Goal: Check status: Check status

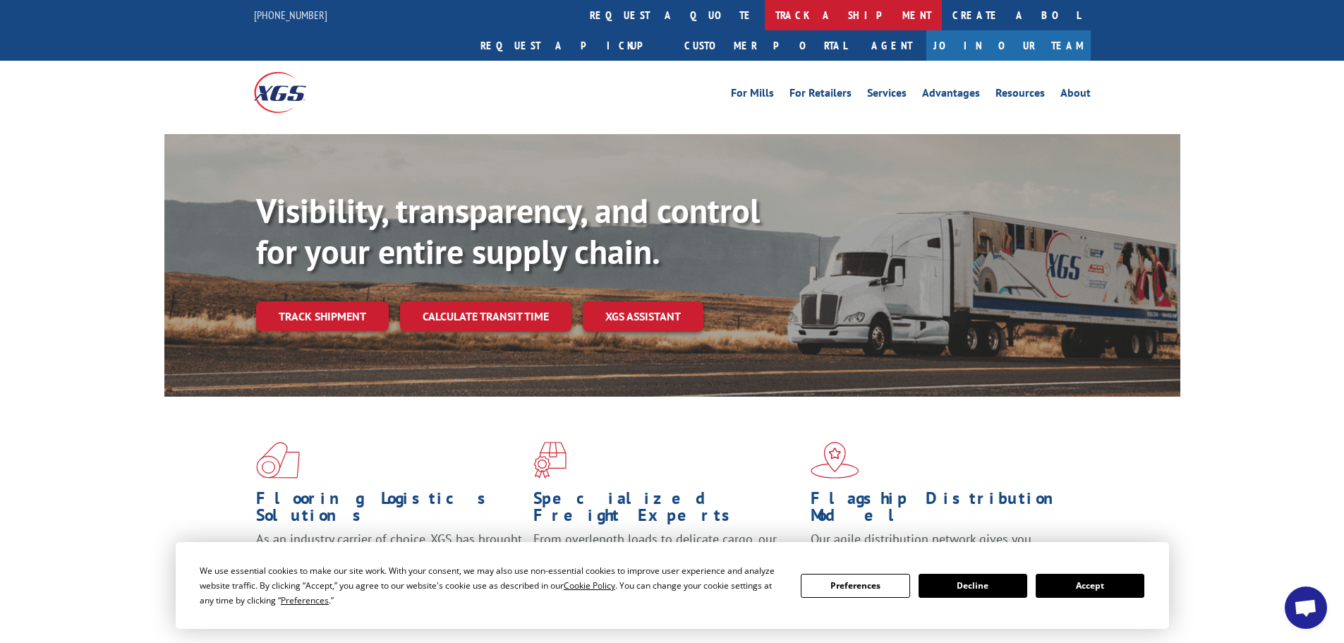
click at [765, 9] on link "track a shipment" at bounding box center [853, 15] width 177 height 30
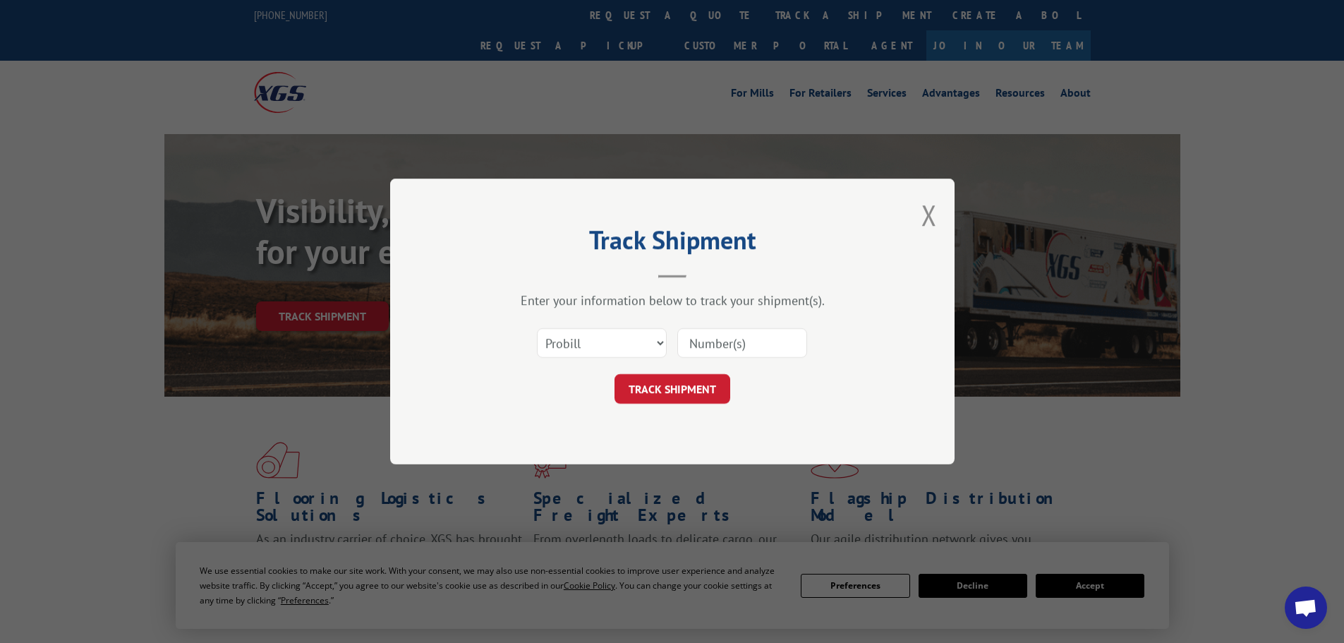
click at [738, 348] on input at bounding box center [743, 343] width 130 height 30
paste input "awaiting special order eta and tracking"
click at [594, 347] on select "Select category... Probill BOL PO" at bounding box center [602, 343] width 130 height 30
click at [793, 344] on input "awaiting special order eta and tracking" at bounding box center [743, 343] width 130 height 30
click at [803, 347] on input "der eta and tracking" at bounding box center [743, 343] width 130 height 30
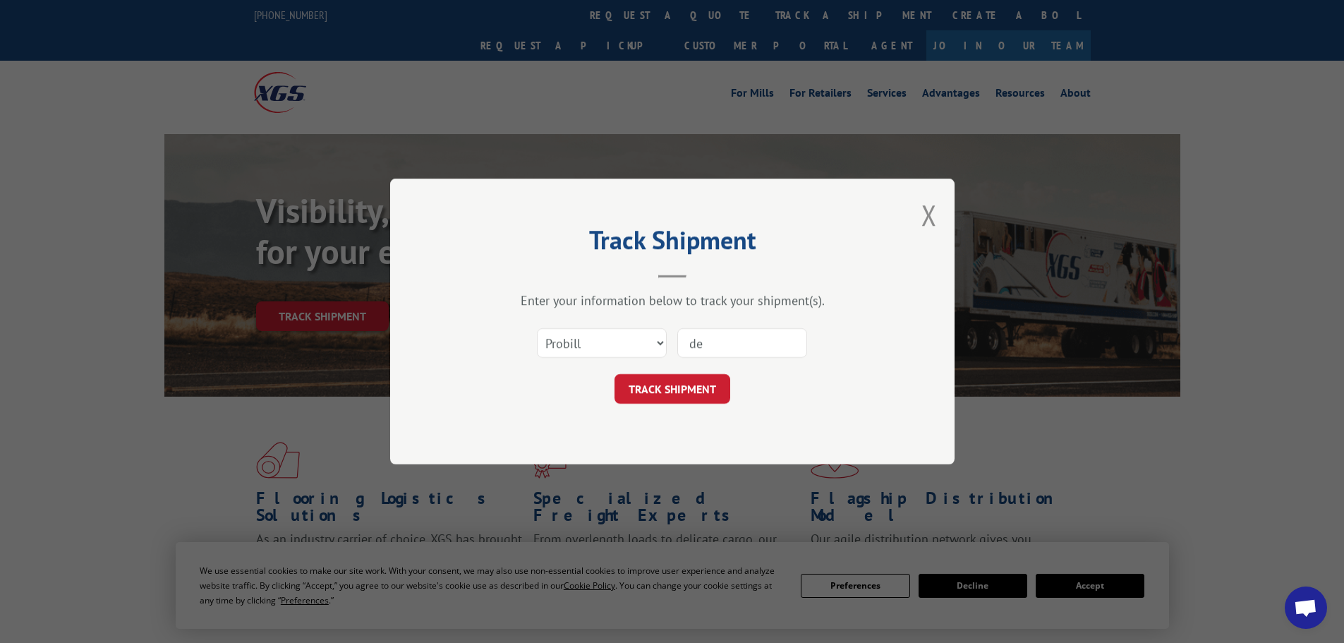
type input "d"
click at [627, 337] on select "Select category... Probill BOL PO" at bounding box center [602, 343] width 130 height 30
select select "bol"
click at [537, 328] on select "Select category... Probill BOL PO" at bounding box center [602, 343] width 130 height 30
click at [711, 348] on input at bounding box center [743, 343] width 130 height 30
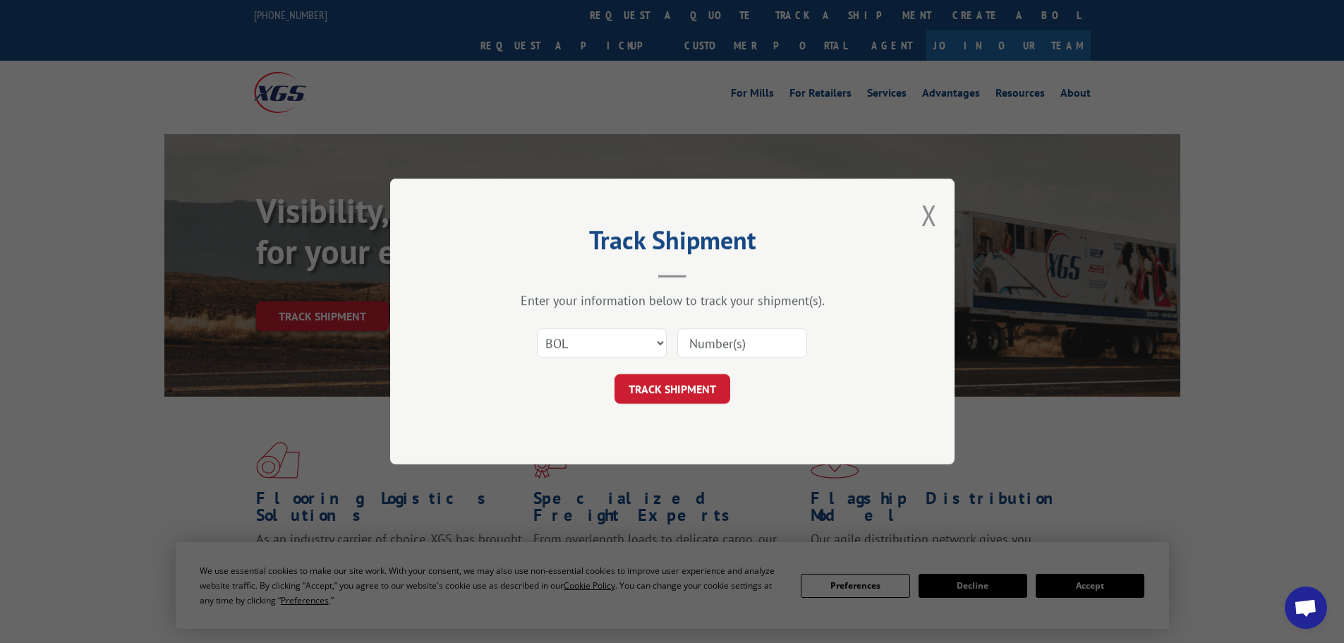
paste input "6887391"
type input "6887391"
click at [693, 386] on button "TRACK SHIPMENT" at bounding box center [673, 389] width 116 height 30
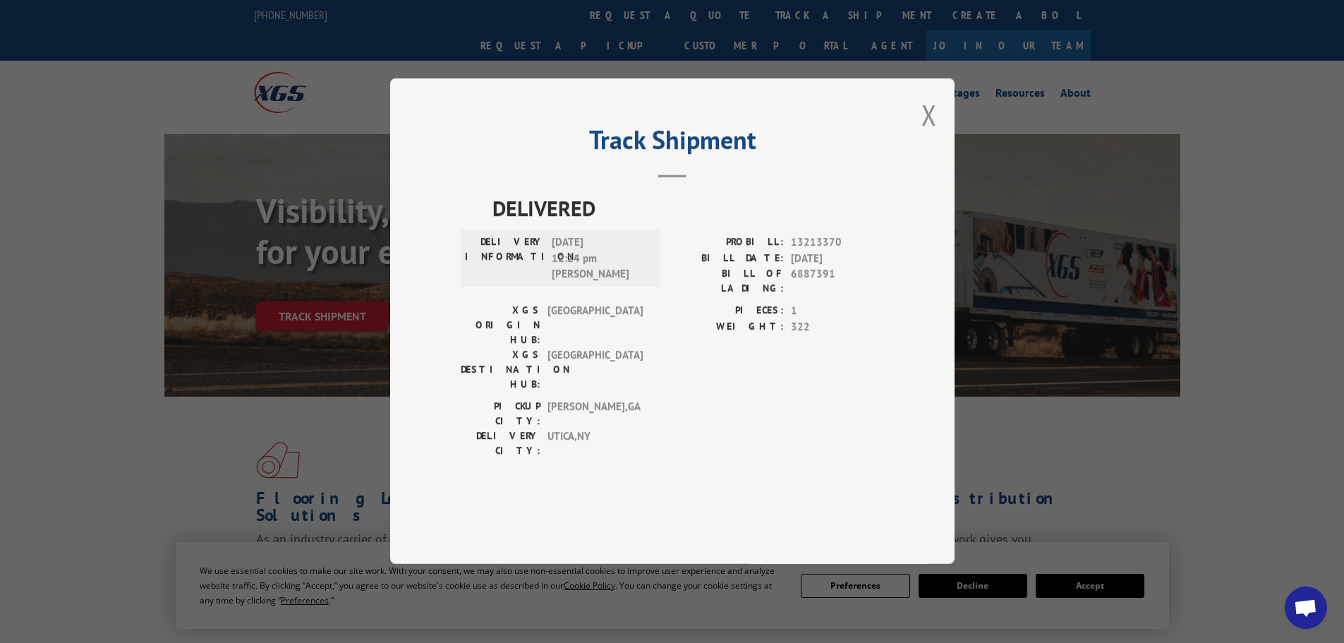
click at [937, 160] on div "Track Shipment DELIVERED DELIVERY INFORMATION: [DATE] 12:24 pm [PERSON_NAME]: 1…" at bounding box center [672, 321] width 565 height 486
click at [927, 133] on button "Close modal" at bounding box center [930, 114] width 16 height 37
